Goal: Task Accomplishment & Management: Use online tool/utility

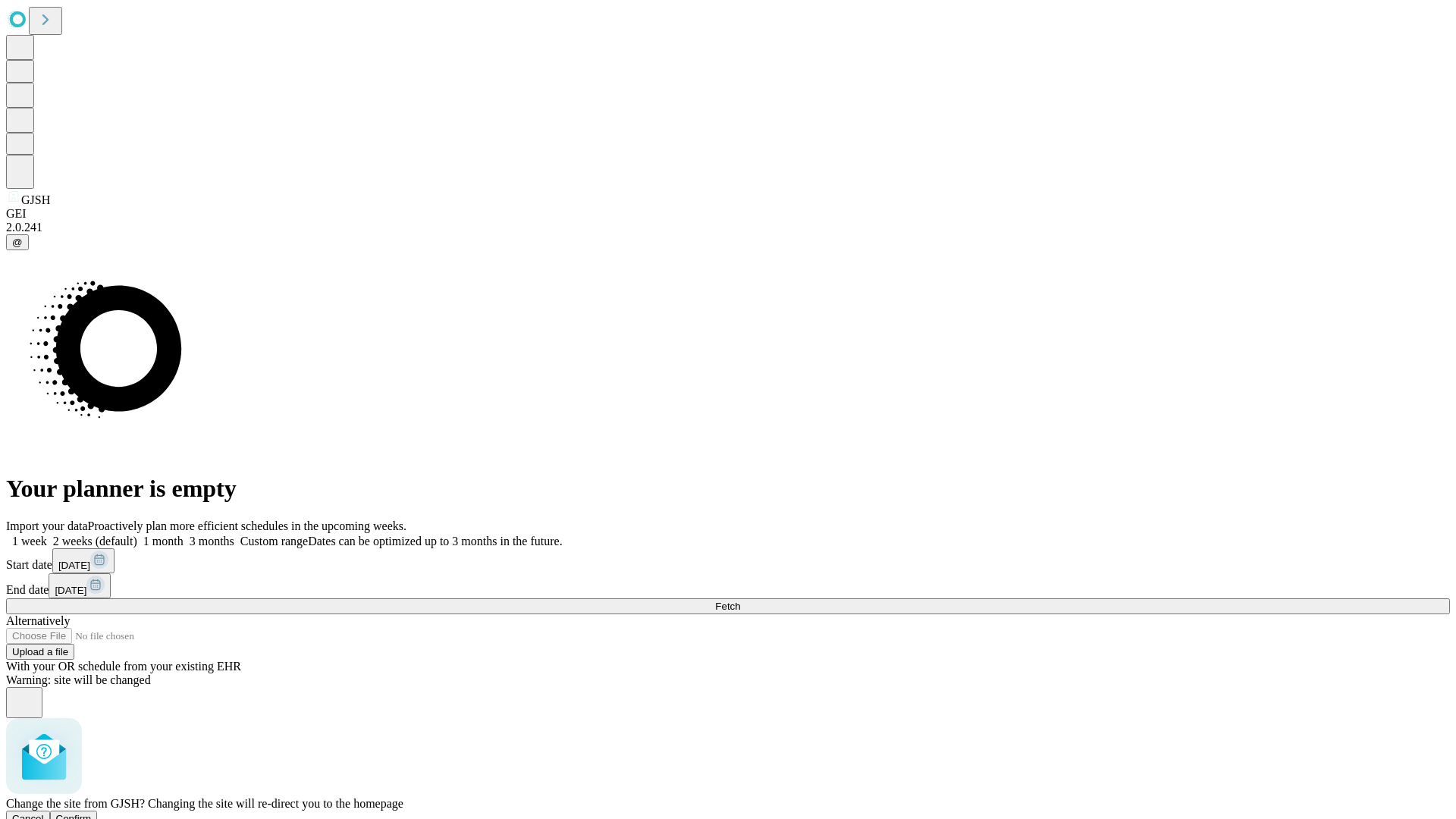
click at [91, 813] on span "Confirm" at bounding box center [74, 819] width 36 height 12
click at [47, 535] on label "1 week" at bounding box center [26, 540] width 41 height 13
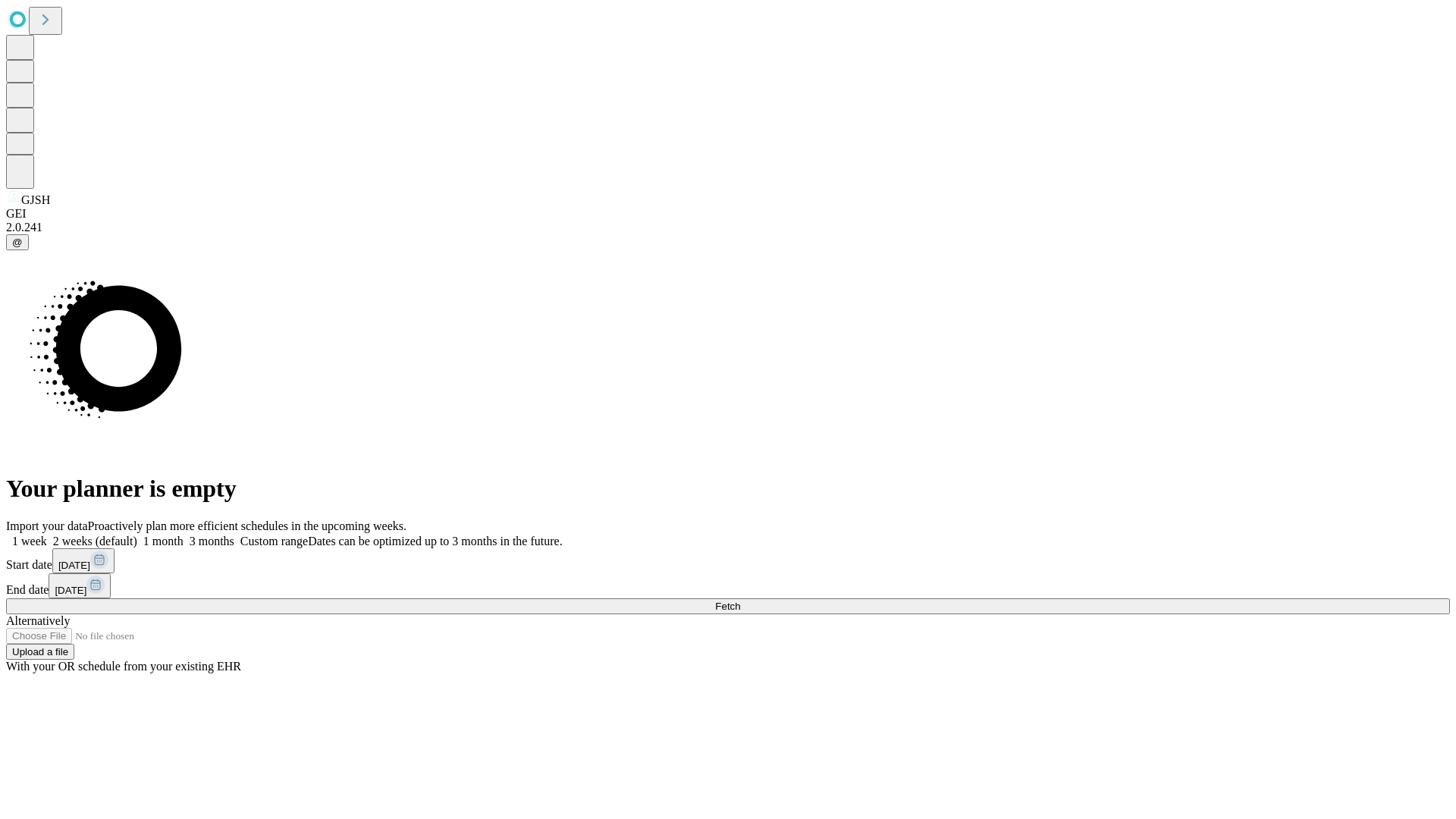
click at [740, 601] on span "Fetch" at bounding box center [728, 607] width 25 height 12
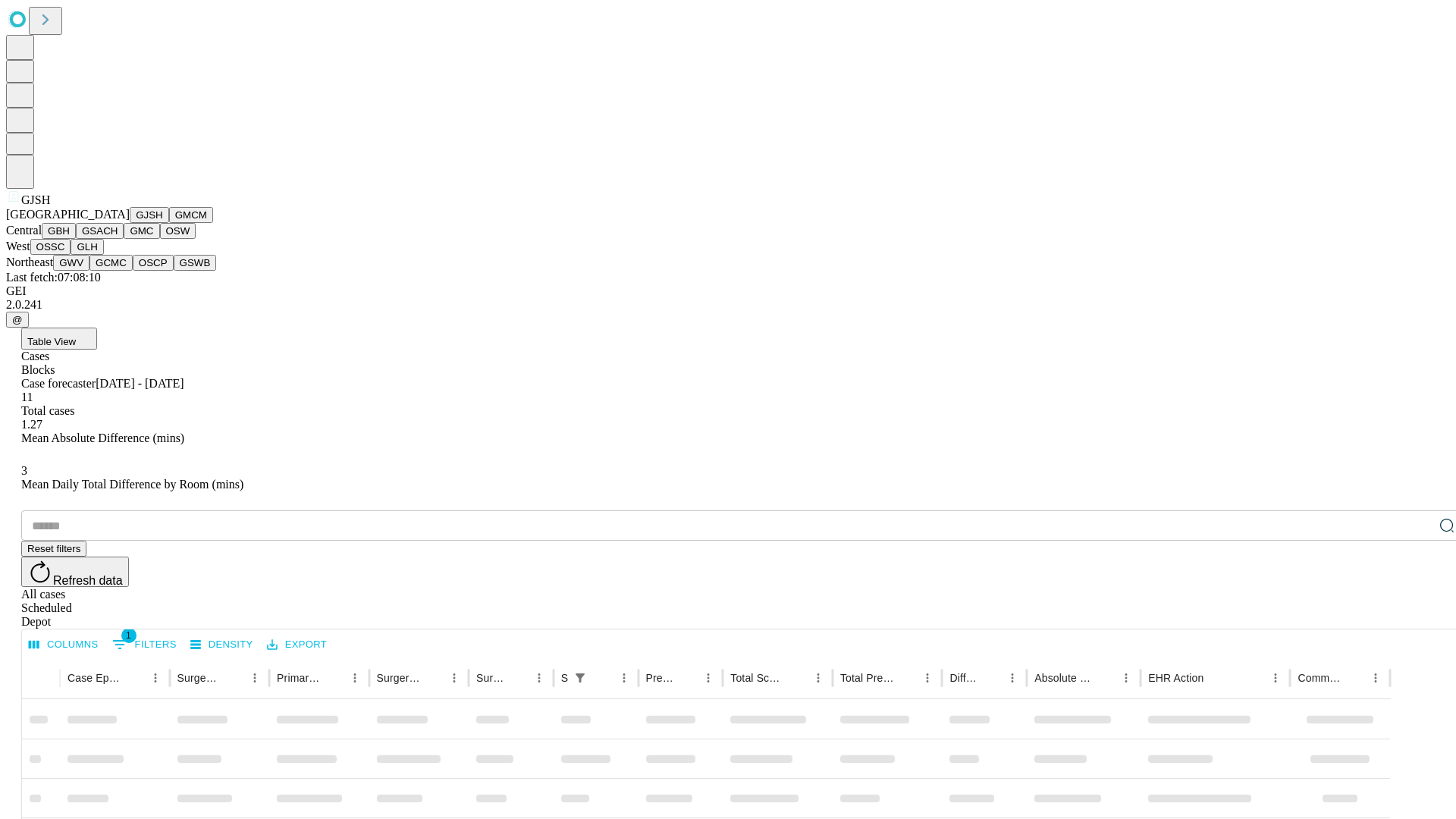
click at [169, 223] on button "GMCM" at bounding box center [191, 215] width 44 height 16
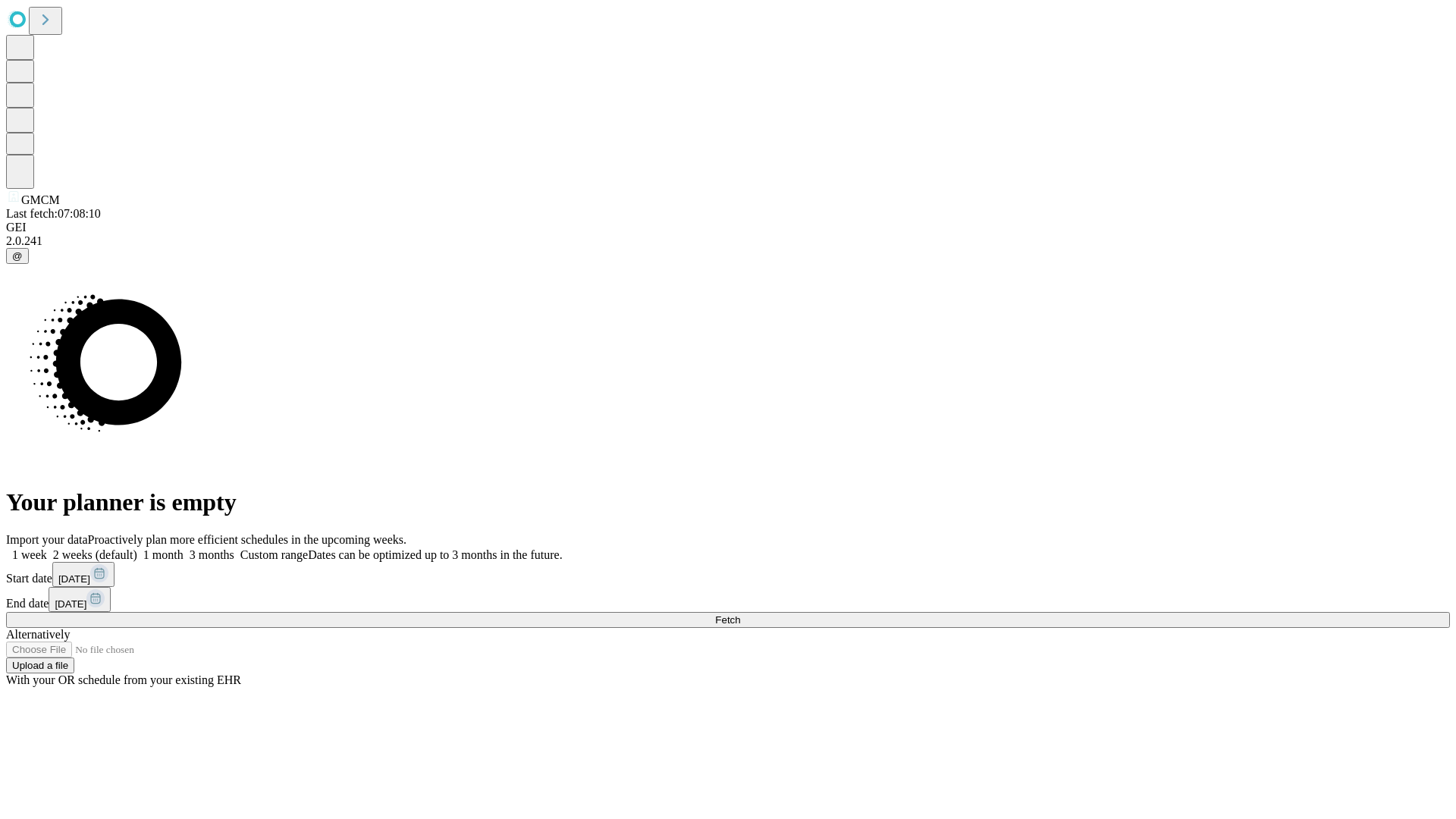
click at [47, 548] on label "1 week" at bounding box center [26, 554] width 41 height 13
click at [740, 614] on span "Fetch" at bounding box center [728, 620] width 25 height 12
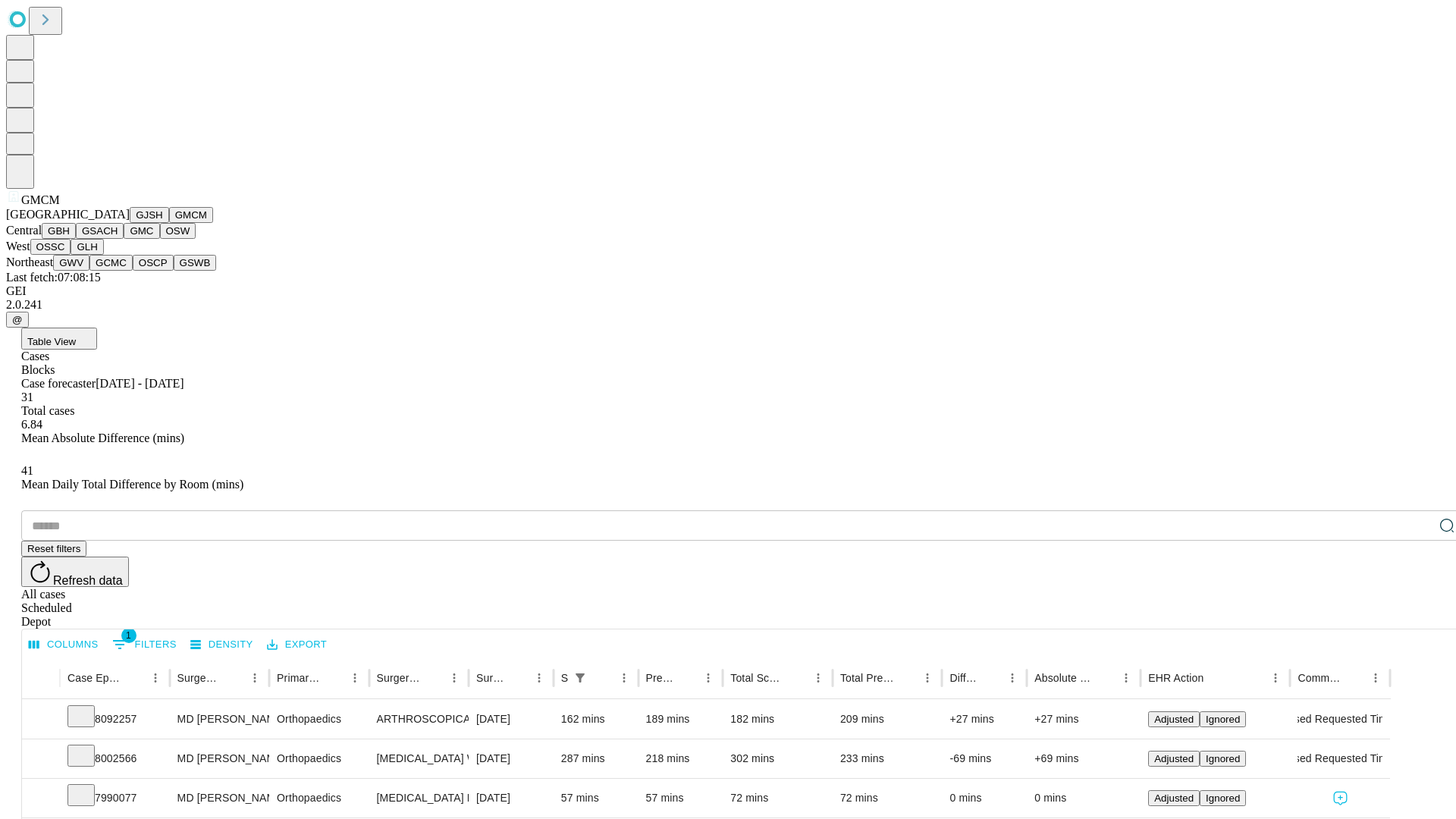
click at [76, 239] on button "GBH" at bounding box center [58, 231] width 34 height 16
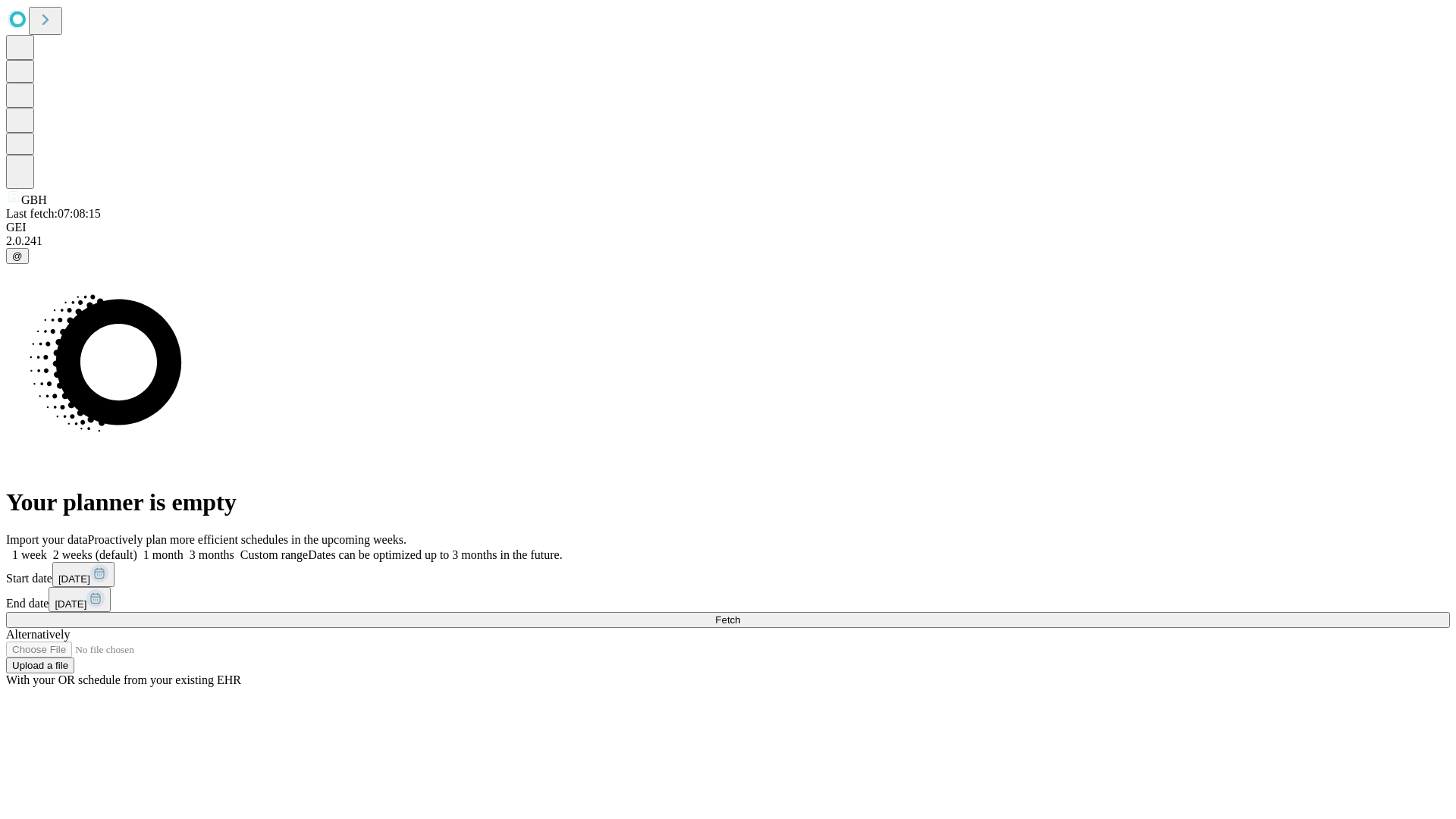
click at [47, 548] on label "1 week" at bounding box center [26, 554] width 41 height 13
click at [740, 614] on span "Fetch" at bounding box center [728, 620] width 25 height 12
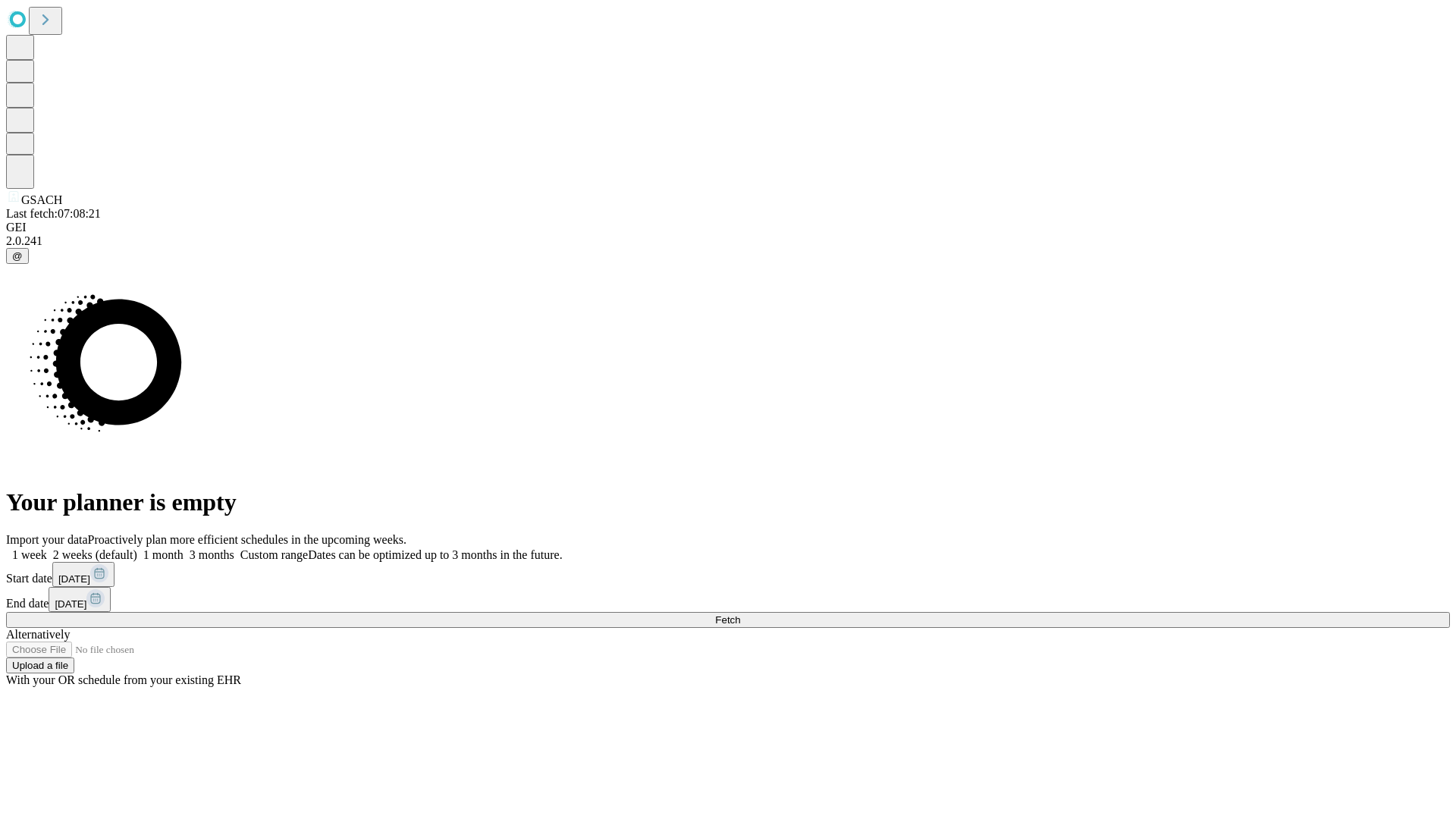
click at [47, 548] on label "1 week" at bounding box center [26, 554] width 41 height 13
click at [740, 614] on span "Fetch" at bounding box center [728, 620] width 25 height 12
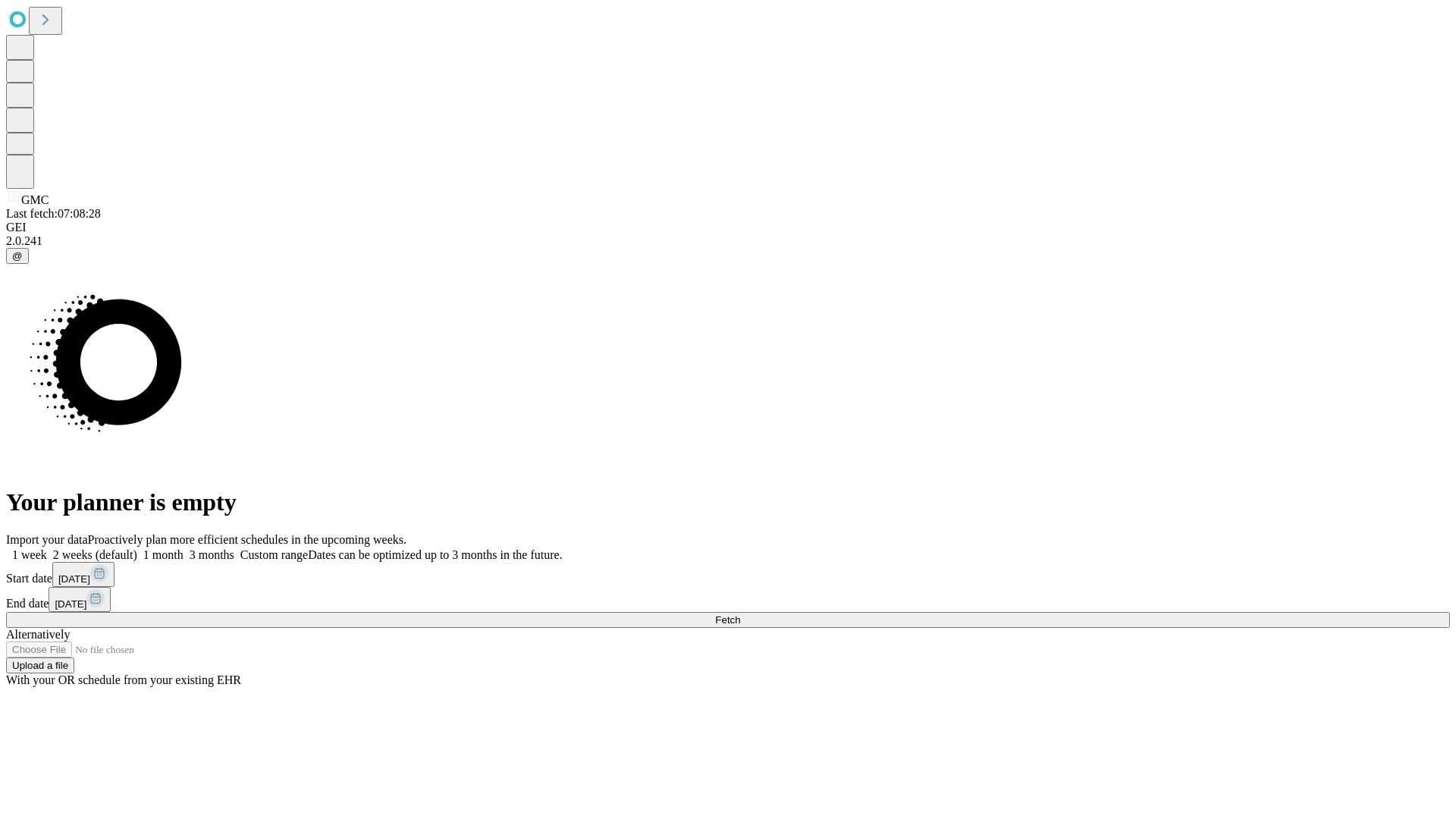
click at [47, 548] on label "1 week" at bounding box center [26, 554] width 41 height 13
click at [740, 614] on span "Fetch" at bounding box center [728, 620] width 25 height 12
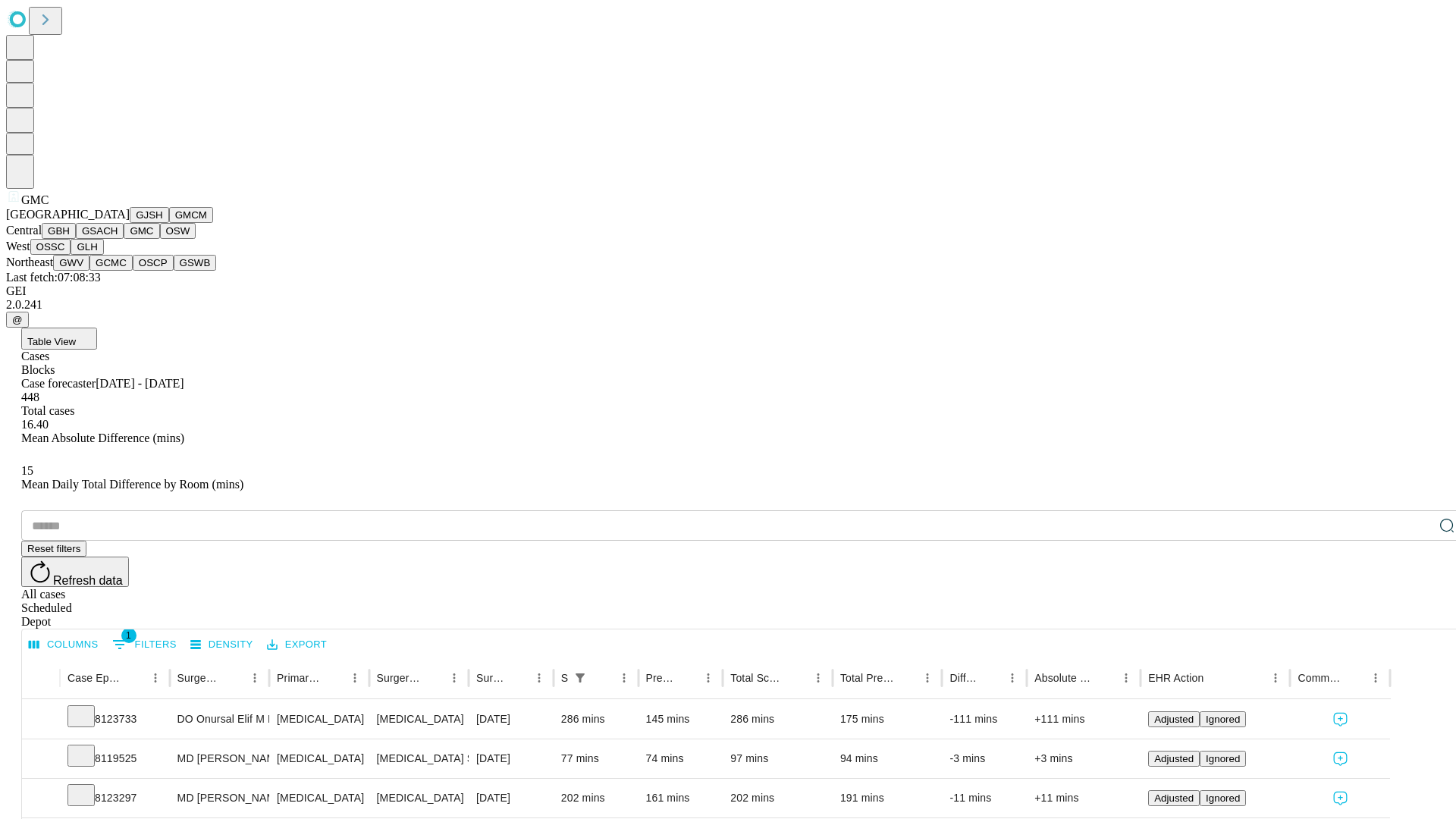
click at [160, 239] on button "OSW" at bounding box center [177, 231] width 36 height 16
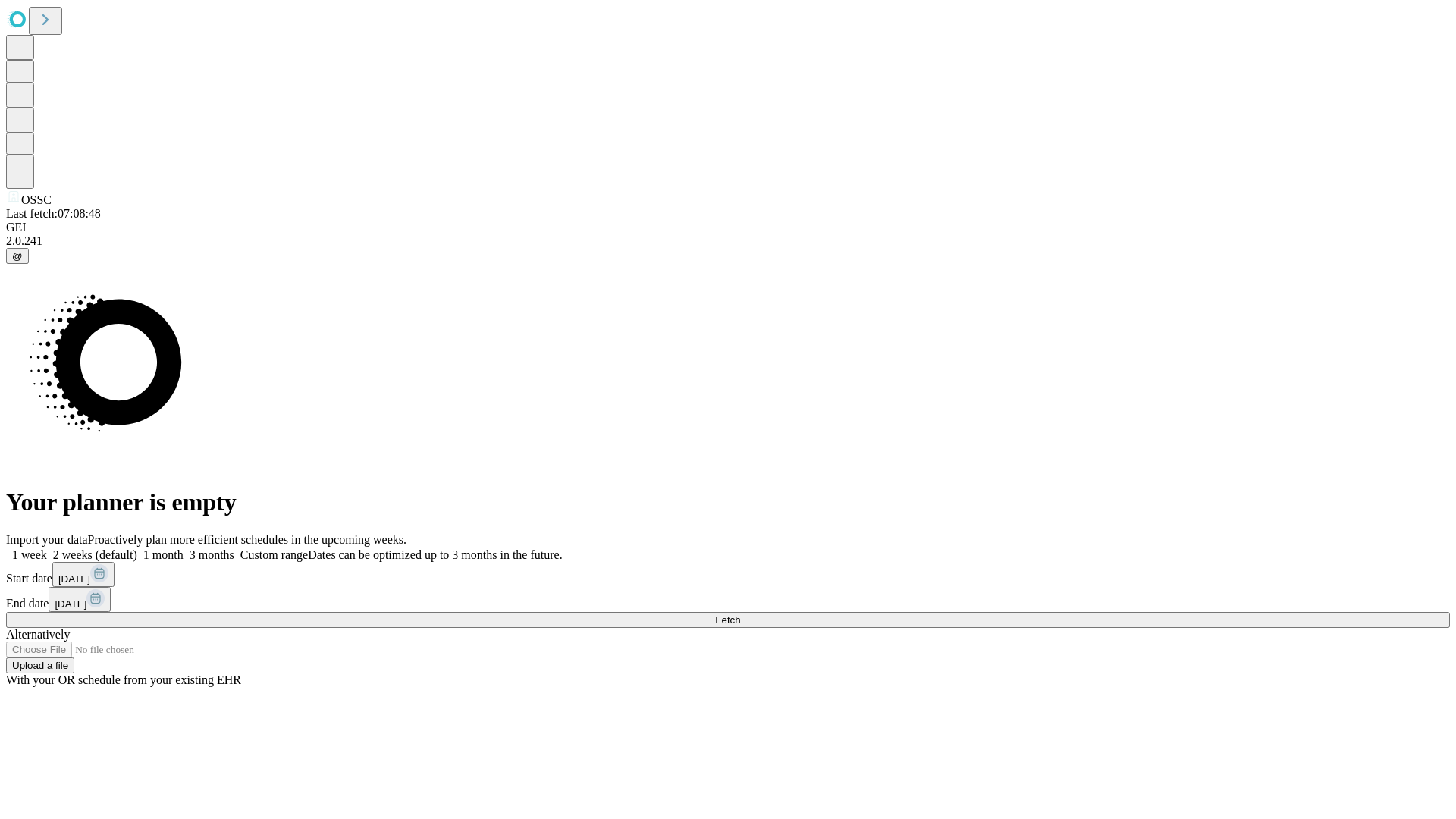
click at [47, 548] on label "1 week" at bounding box center [26, 554] width 41 height 13
click at [740, 614] on span "Fetch" at bounding box center [728, 620] width 25 height 12
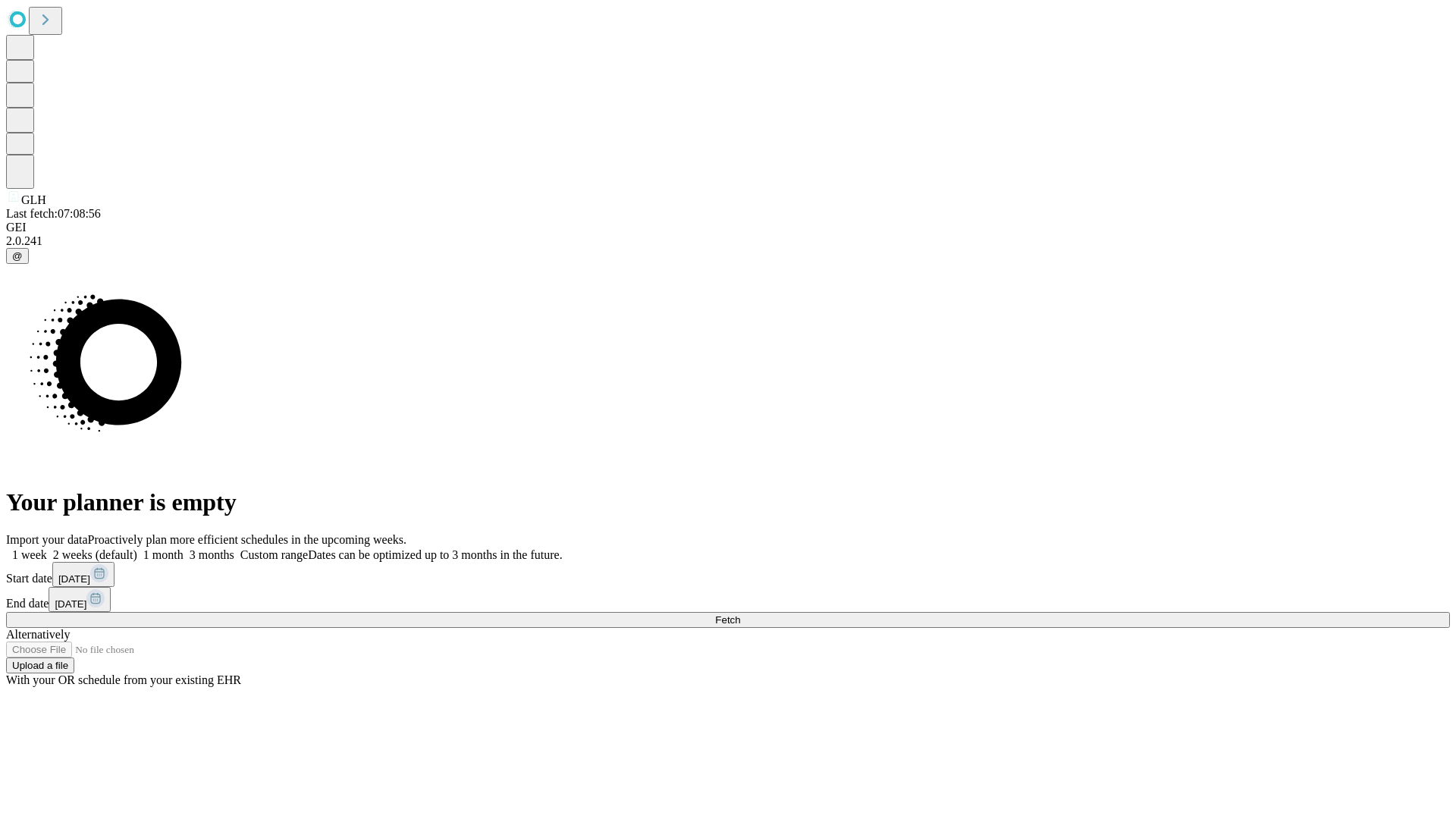
click at [47, 548] on label "1 week" at bounding box center [26, 554] width 41 height 13
click at [740, 614] on span "Fetch" at bounding box center [728, 620] width 25 height 12
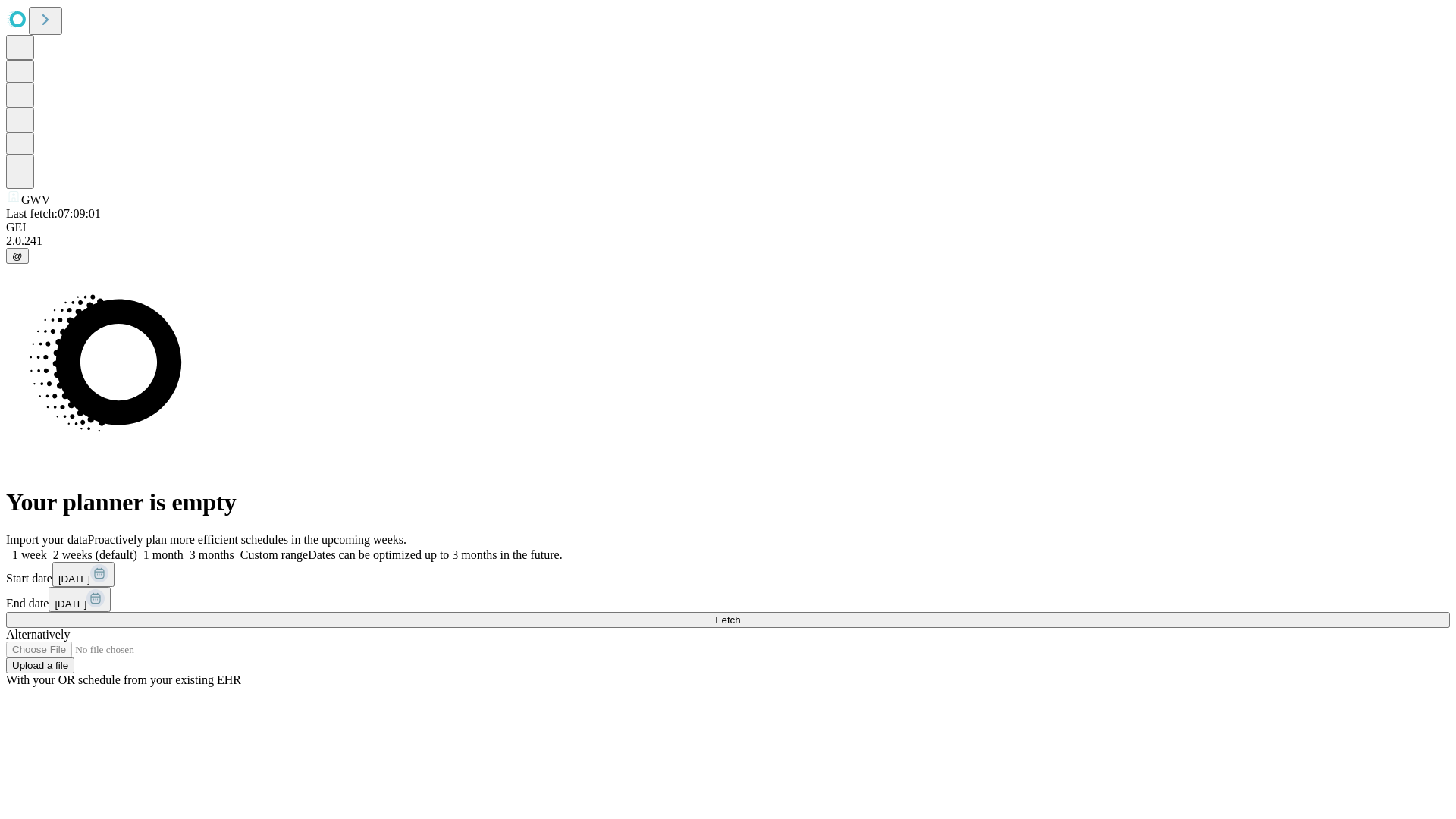
click at [47, 548] on label "1 week" at bounding box center [26, 554] width 41 height 13
click at [740, 614] on span "Fetch" at bounding box center [728, 620] width 25 height 12
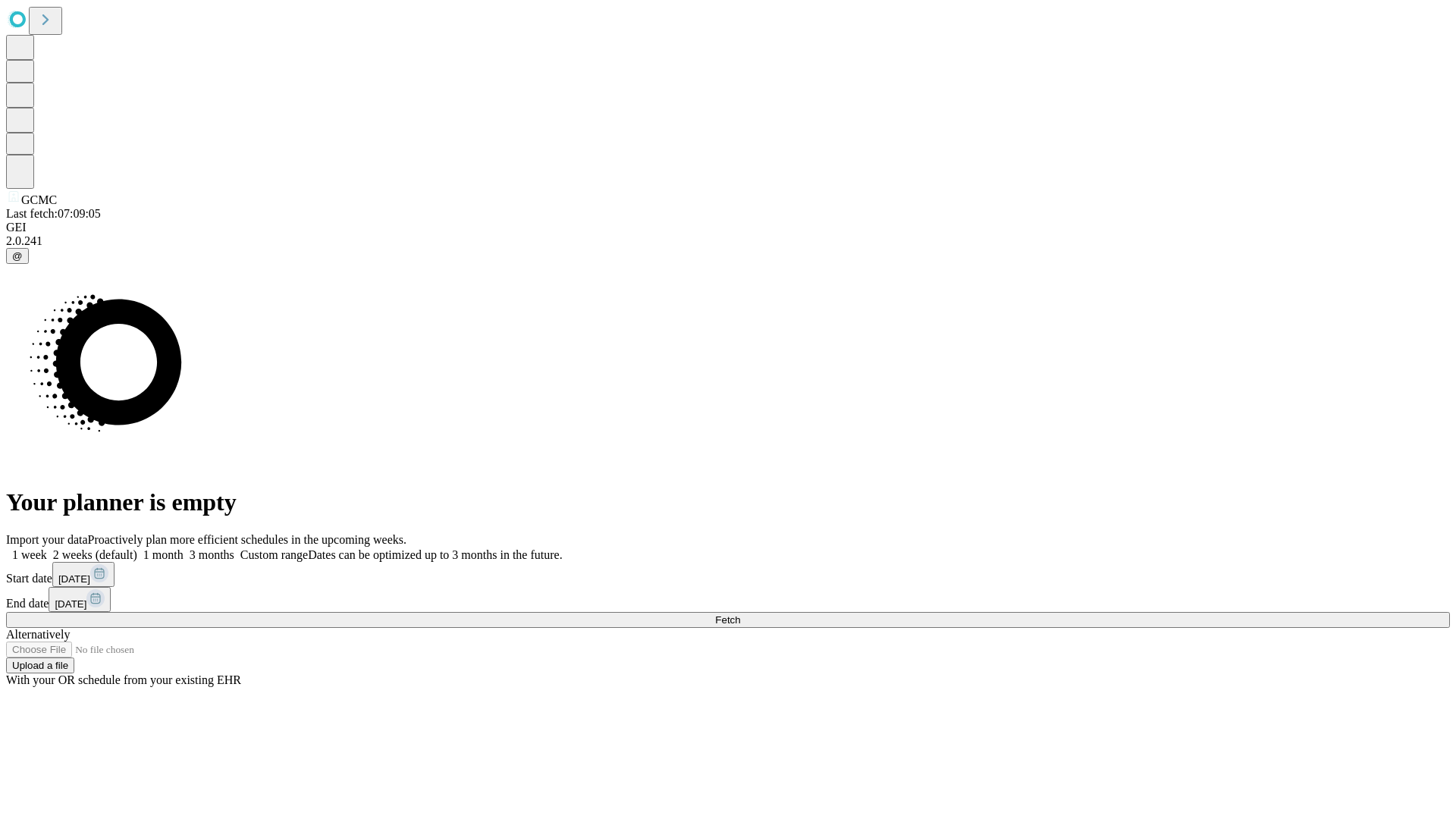
click at [47, 548] on label "1 week" at bounding box center [26, 554] width 41 height 13
click at [740, 614] on span "Fetch" at bounding box center [728, 620] width 25 height 12
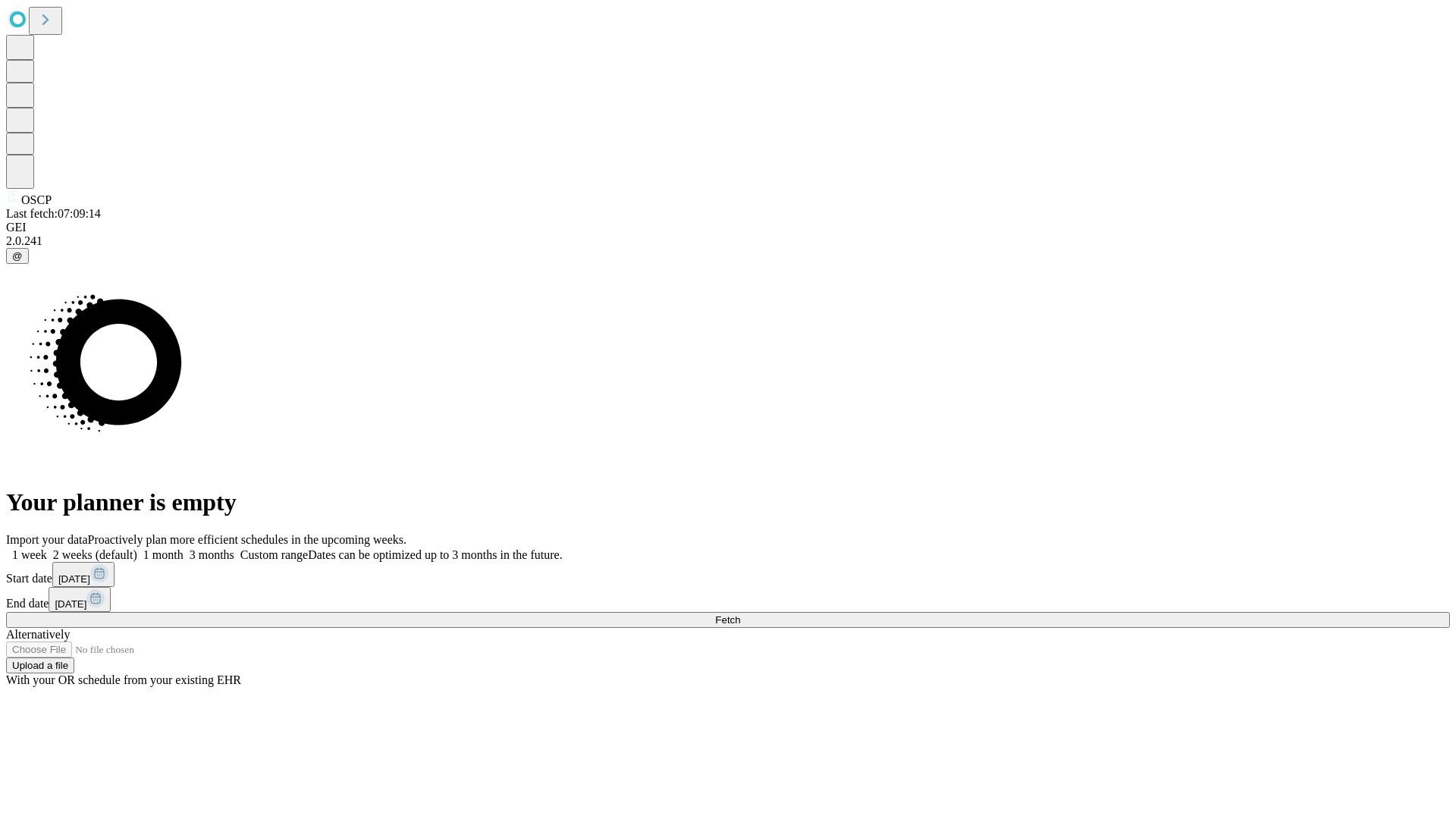
click at [740, 614] on span "Fetch" at bounding box center [728, 620] width 25 height 12
